Goal: Task Accomplishment & Management: Use online tool/utility

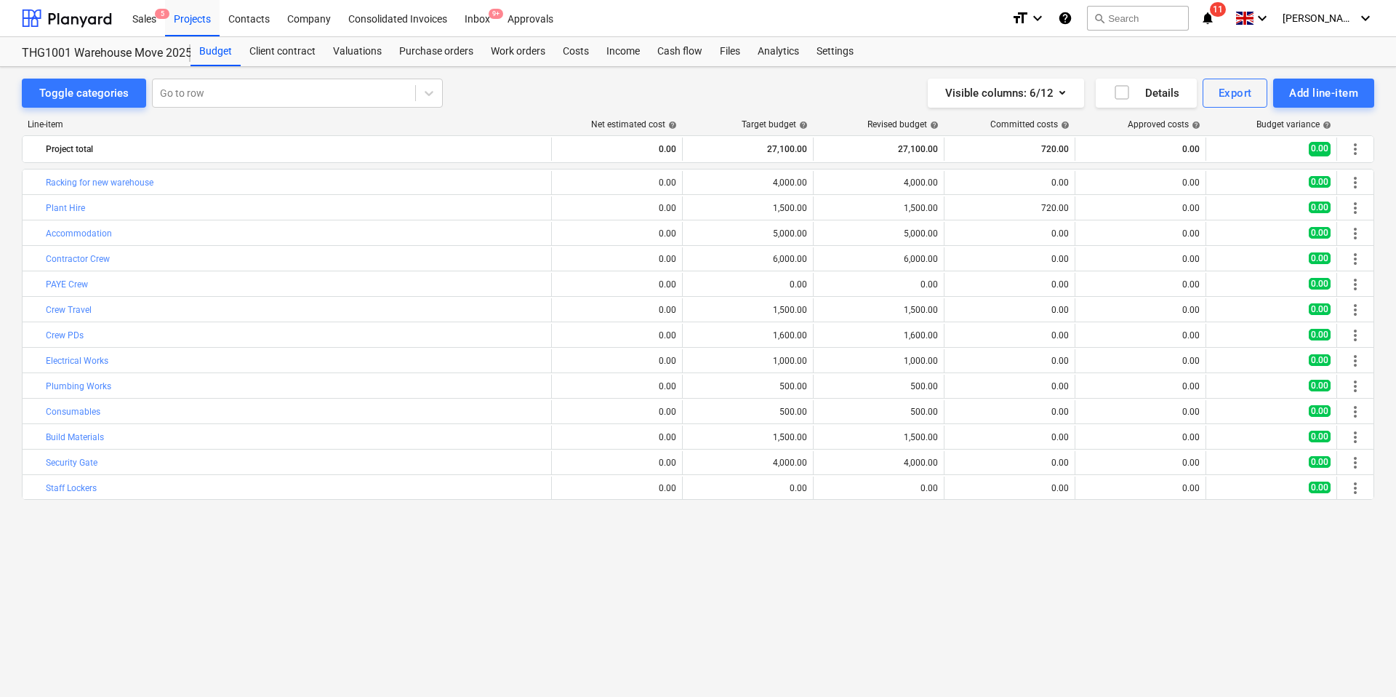
click at [766, 487] on div "0.00" at bounding box center [748, 488] width 119 height 10
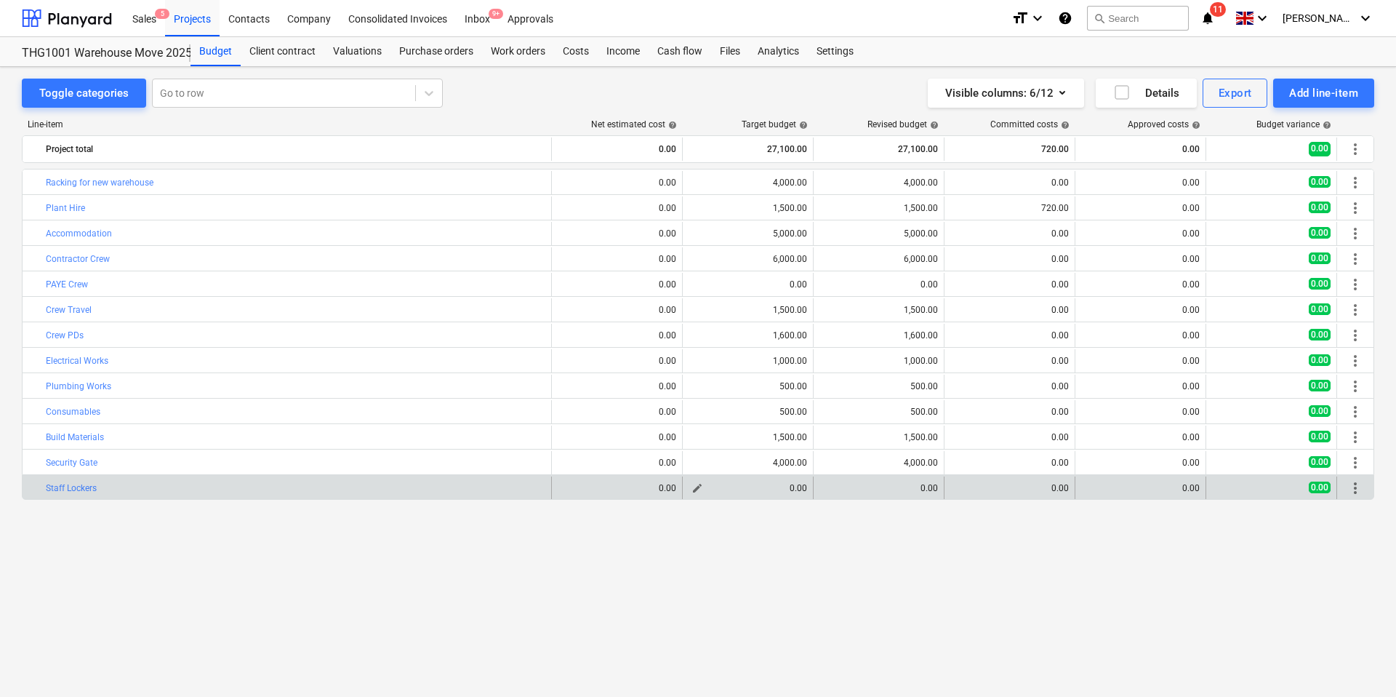
click at [693, 492] on span "edit" at bounding box center [698, 488] width 12 height 12
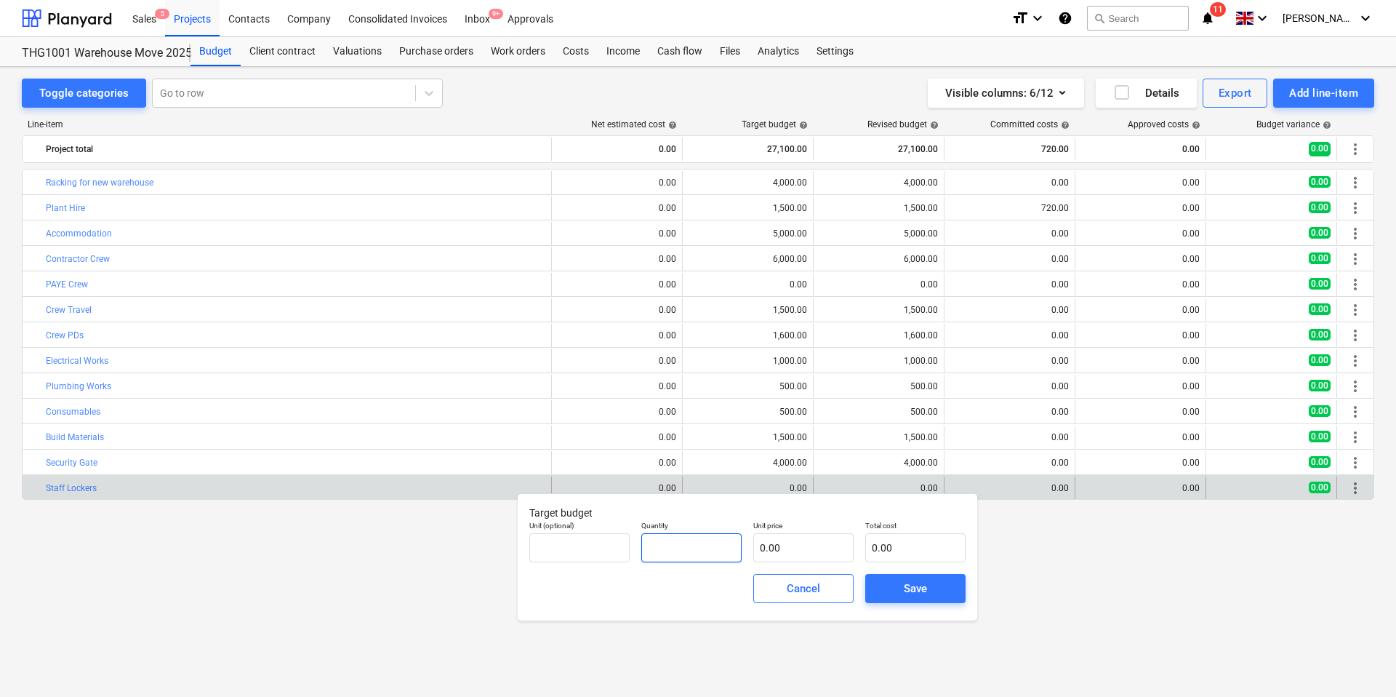
click at [671, 548] on input "text" at bounding box center [691, 547] width 100 height 29
type input "1.00"
click at [769, 549] on input "text" at bounding box center [803, 547] width 100 height 29
type input "5"
type input "5.00"
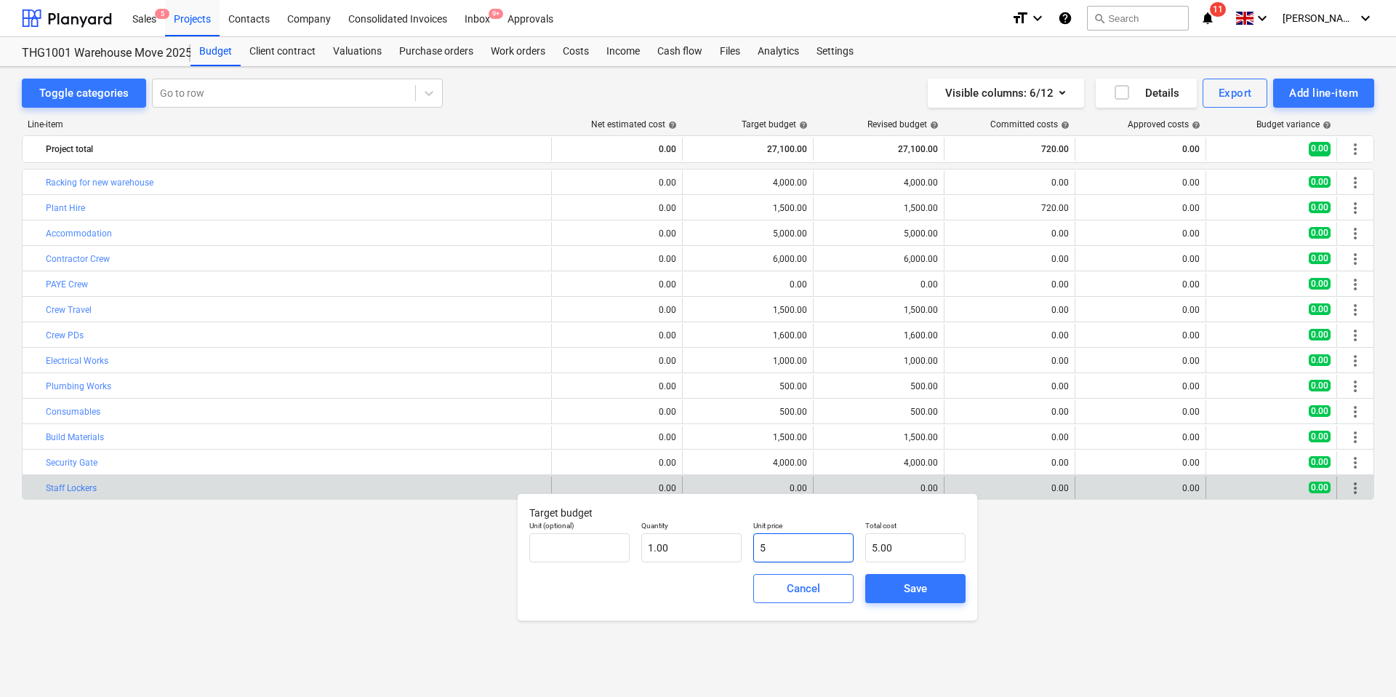
type input "50"
type input "50.00"
type input "500"
type input "500.00"
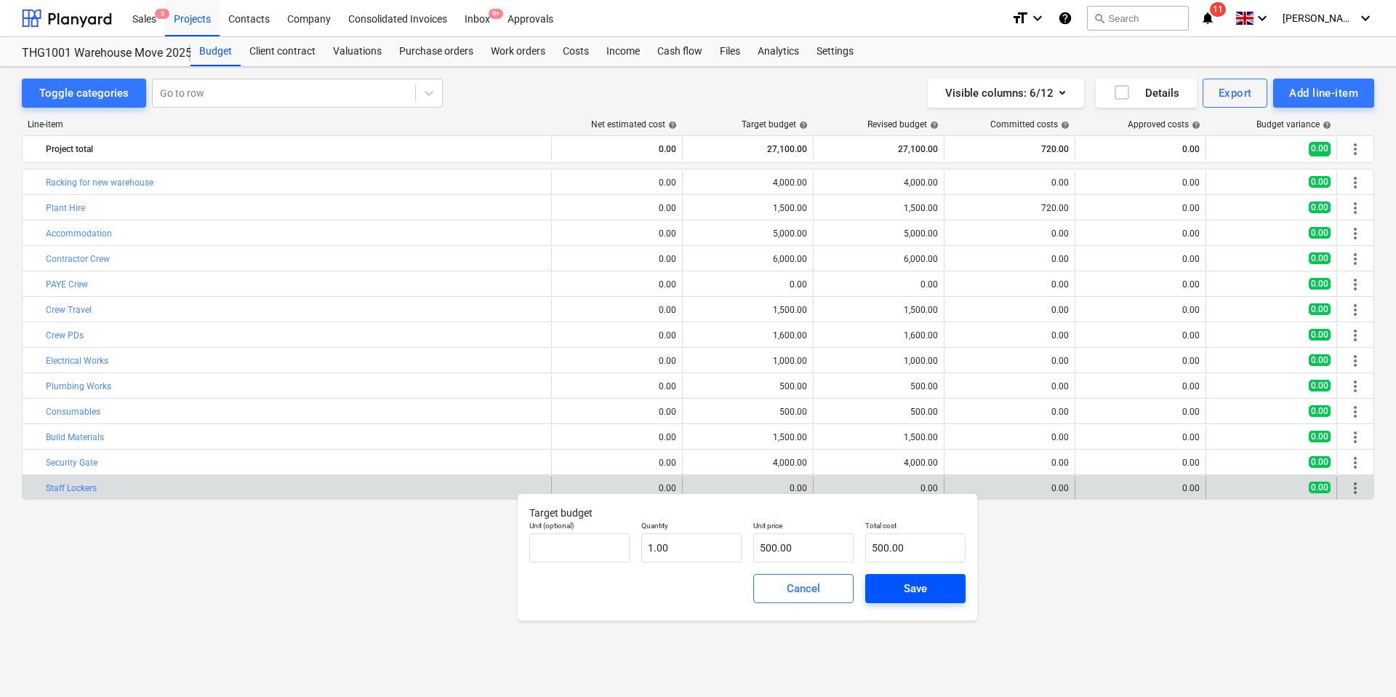
click at [913, 597] on div "Save" at bounding box center [915, 588] width 23 height 19
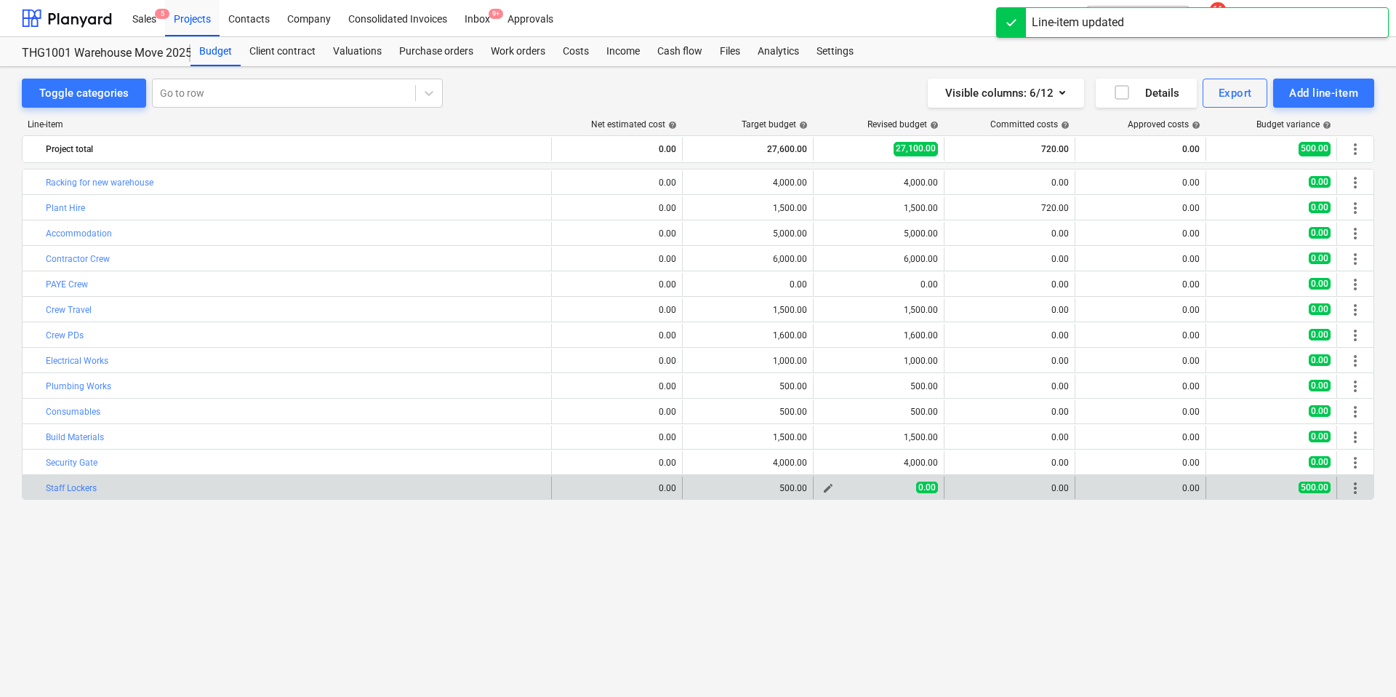
click at [911, 481] on div "0.00" at bounding box center [879, 487] width 119 height 12
click at [831, 491] on span "edit" at bounding box center [829, 488] width 12 height 12
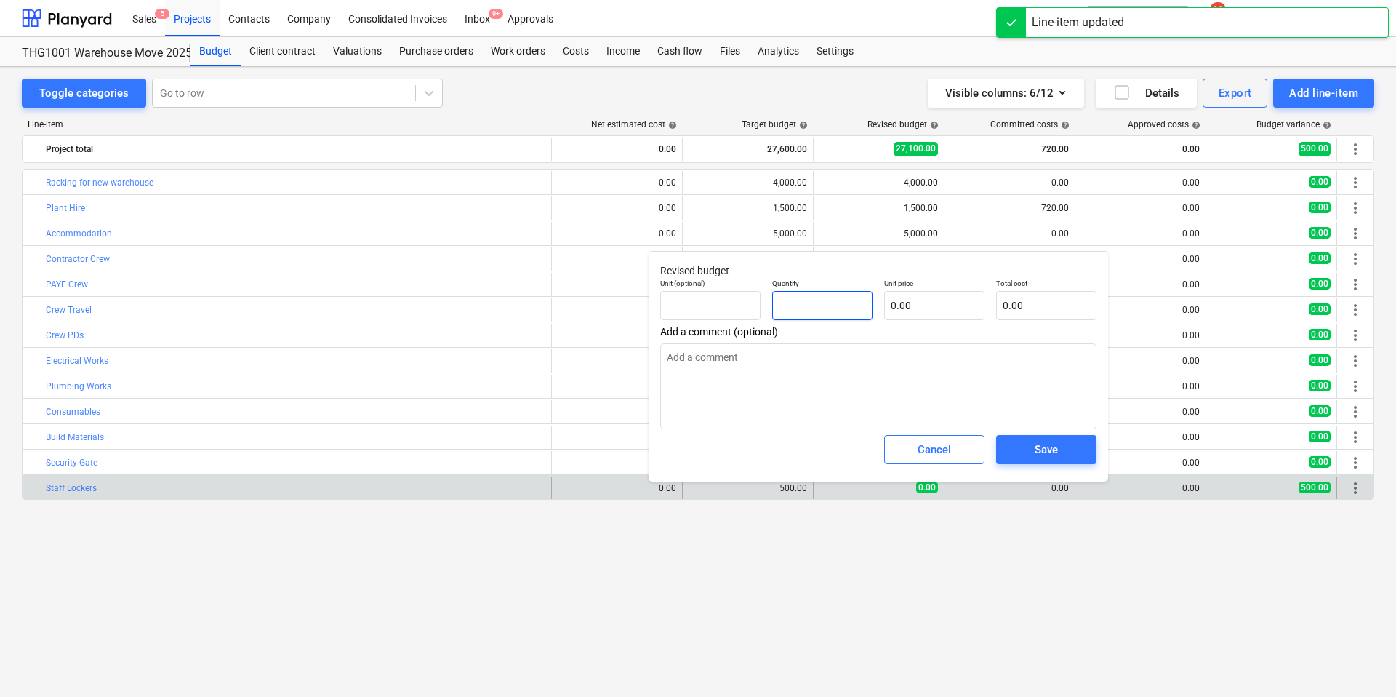
click at [823, 300] on input "text" at bounding box center [822, 305] width 100 height 29
type input "5"
type textarea "x"
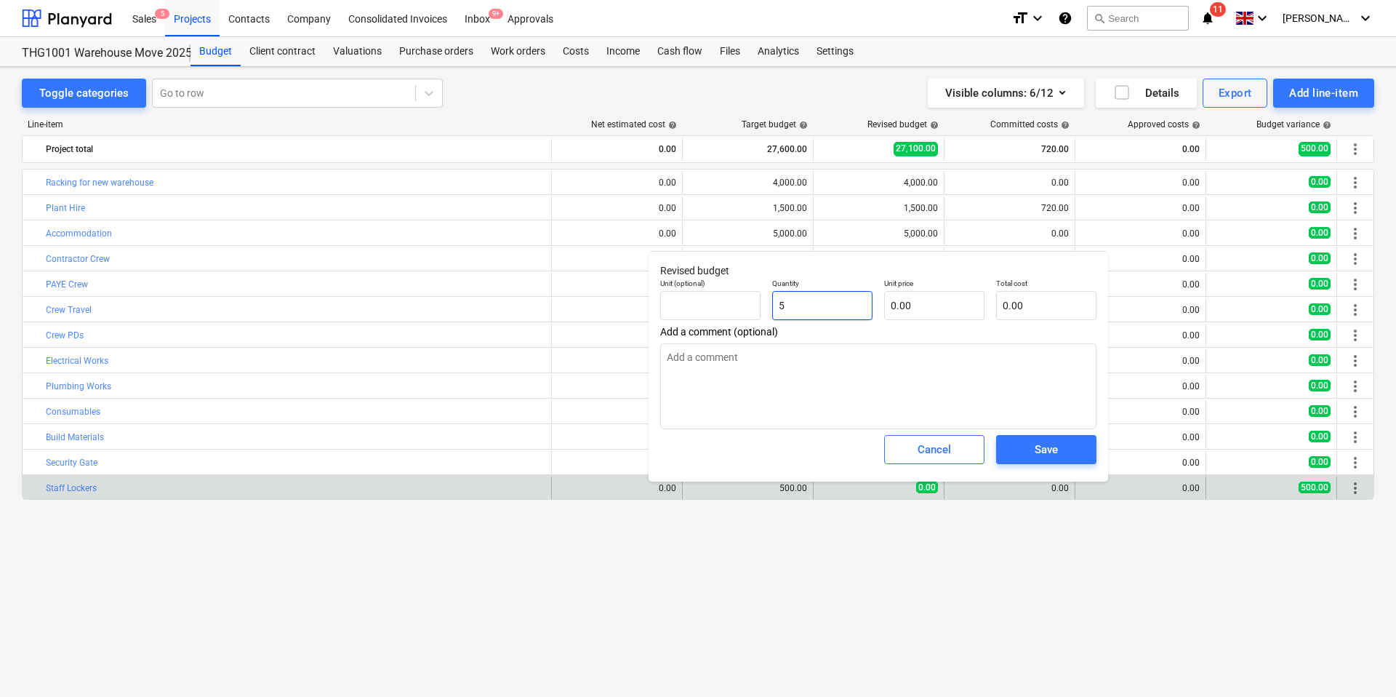
type input "50"
type textarea "x"
type input "500"
type textarea "x"
type input "500.00"
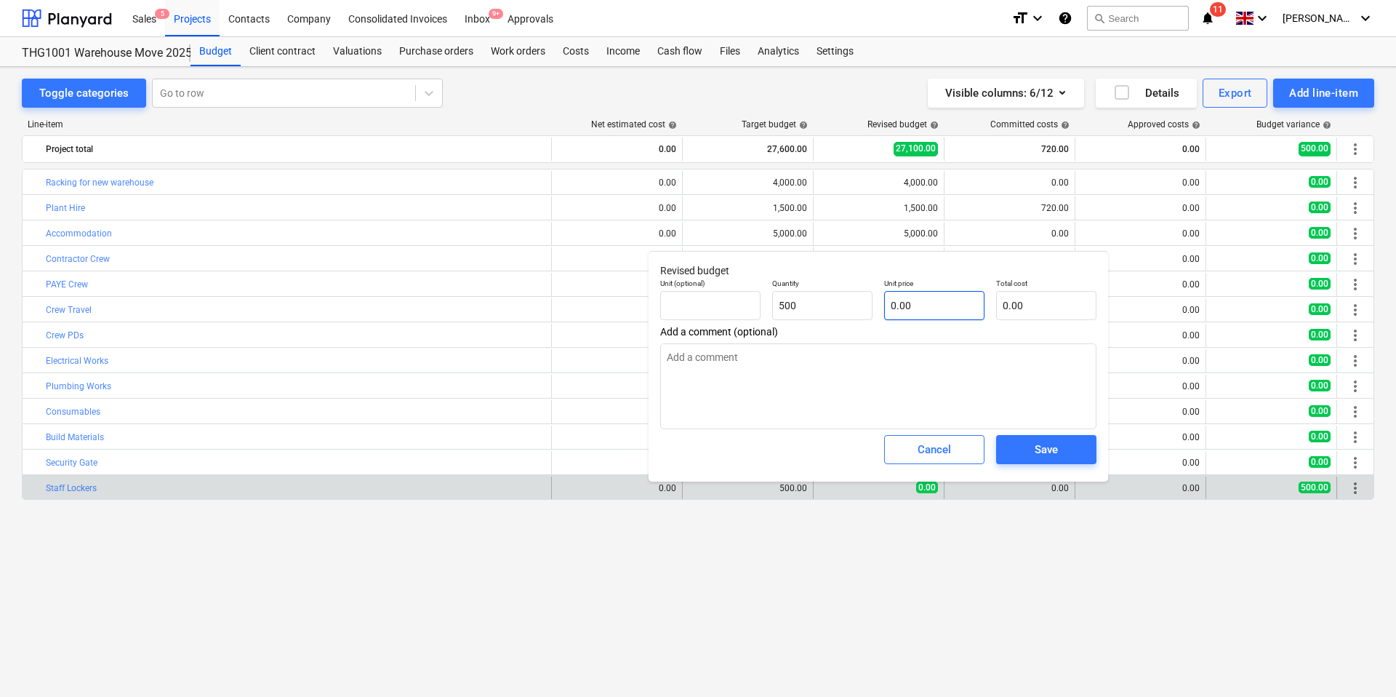
type textarea "x"
click at [898, 300] on input "text" at bounding box center [934, 305] width 100 height 29
type input "500"
type input "0.00"
type textarea "x"
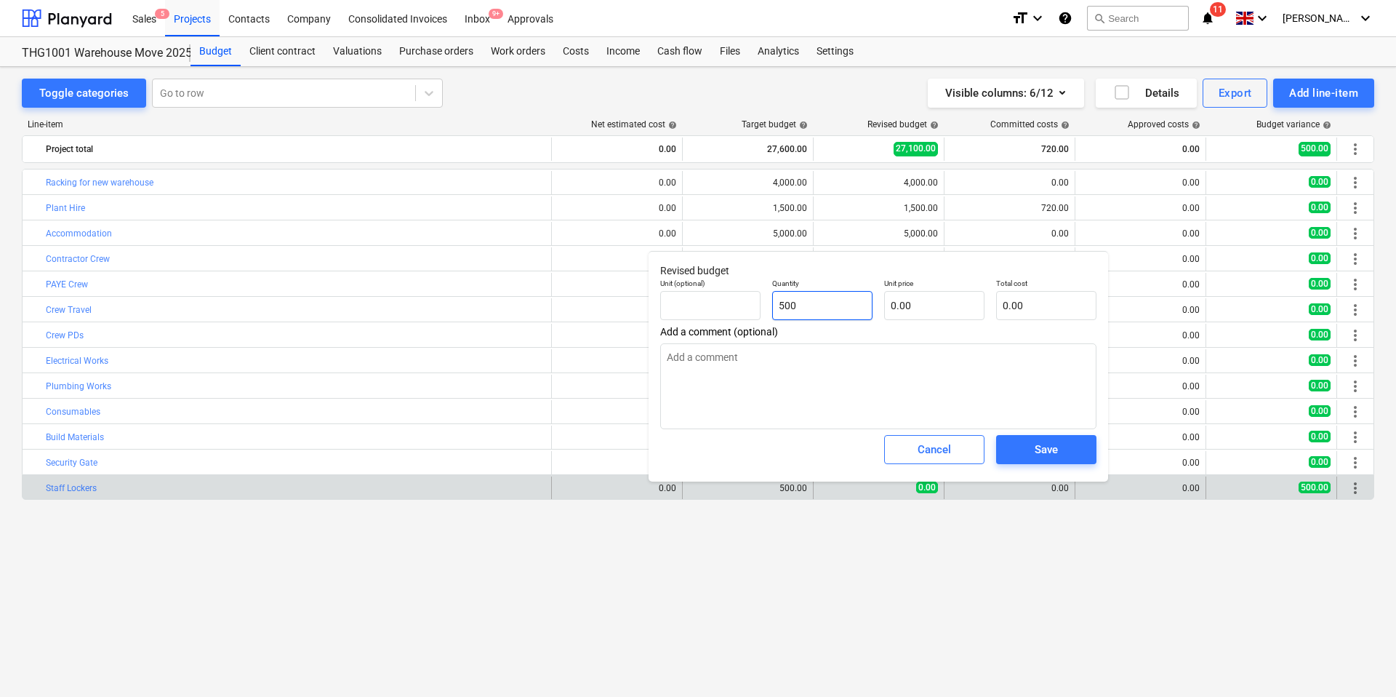
click at [783, 308] on input "500" at bounding box center [822, 305] width 100 height 29
type input "1"
type textarea "x"
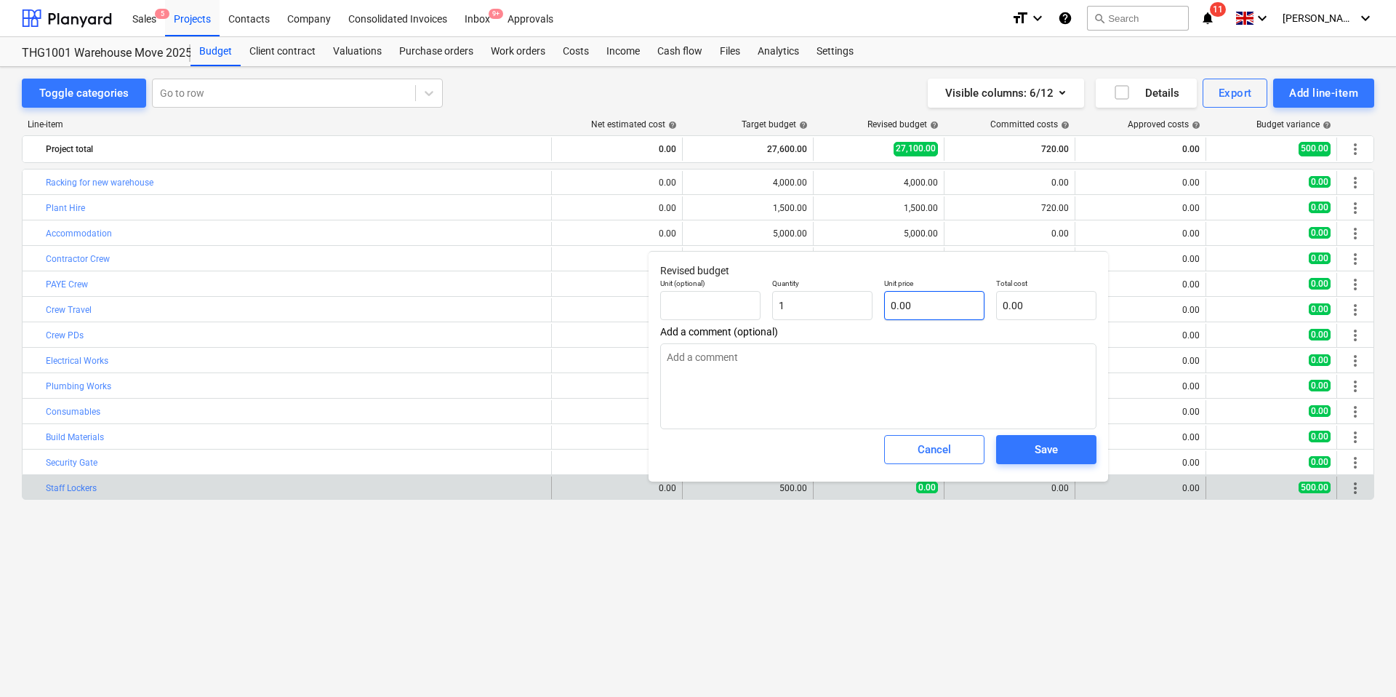
type input "1.00"
type textarea "x"
click at [902, 311] on input "text" at bounding box center [934, 305] width 100 height 29
type input "5"
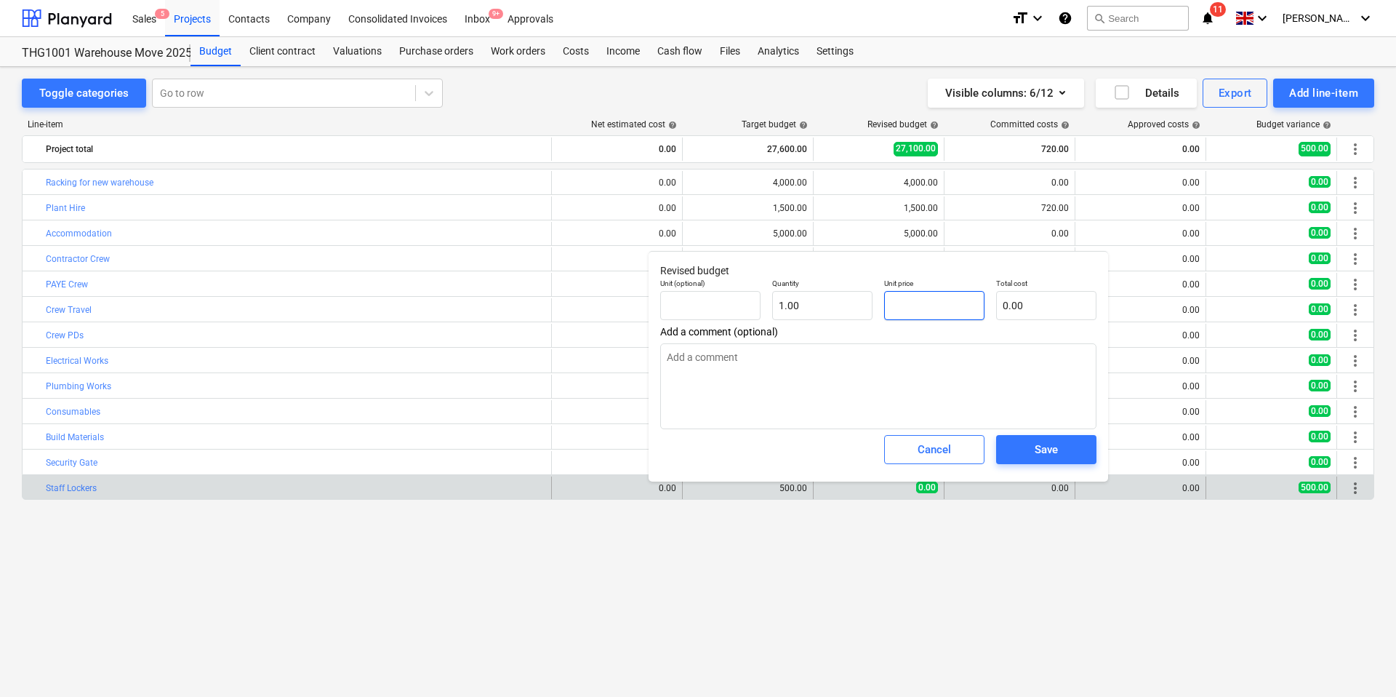
type textarea "x"
type input "5.00"
type input "50"
type textarea "x"
type input "50.00"
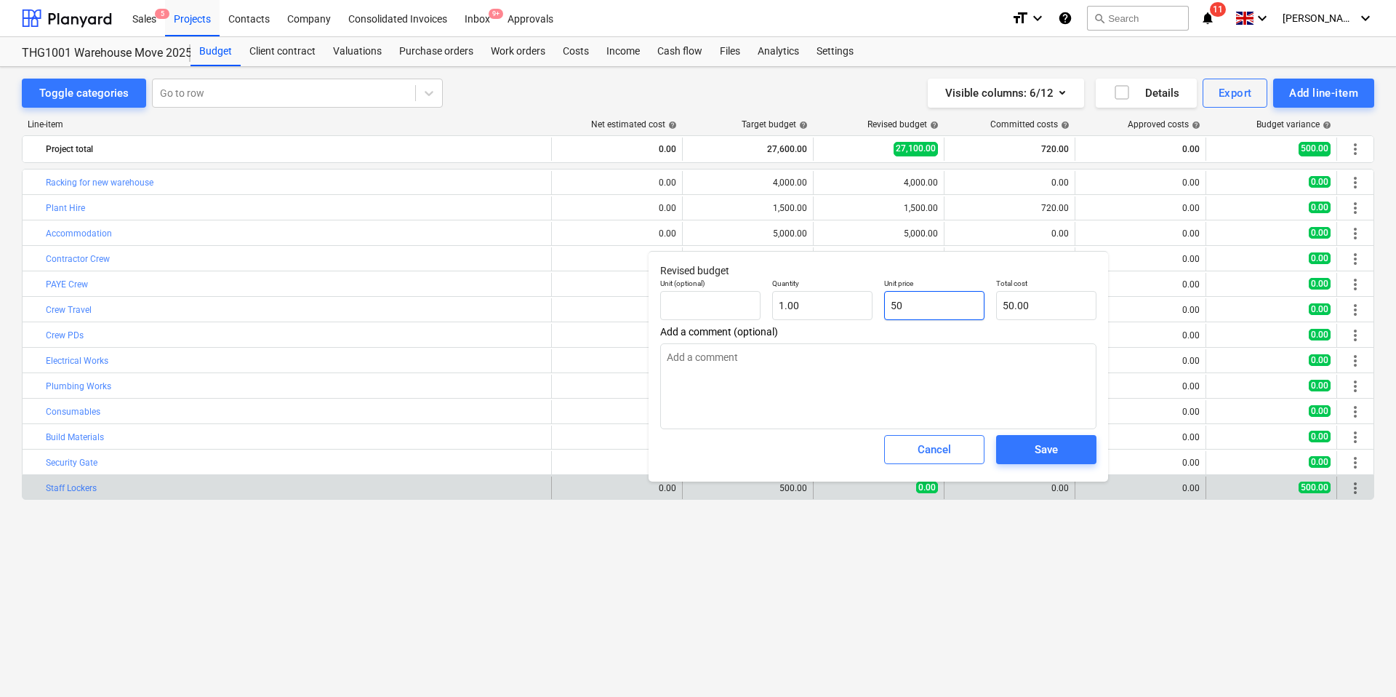
type input "500"
type textarea "x"
type input "500.00"
click at [1060, 437] on button "Save" at bounding box center [1046, 449] width 100 height 29
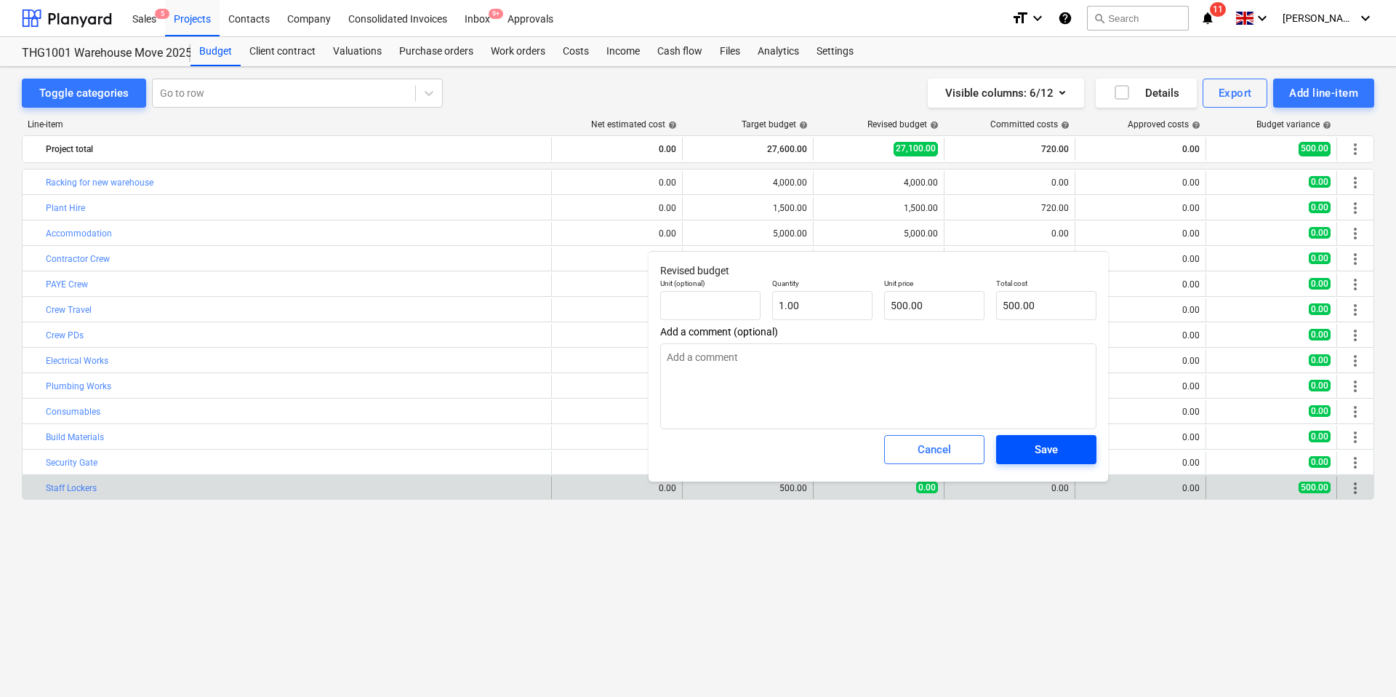
type textarea "x"
